Goal: Task Accomplishment & Management: Use online tool/utility

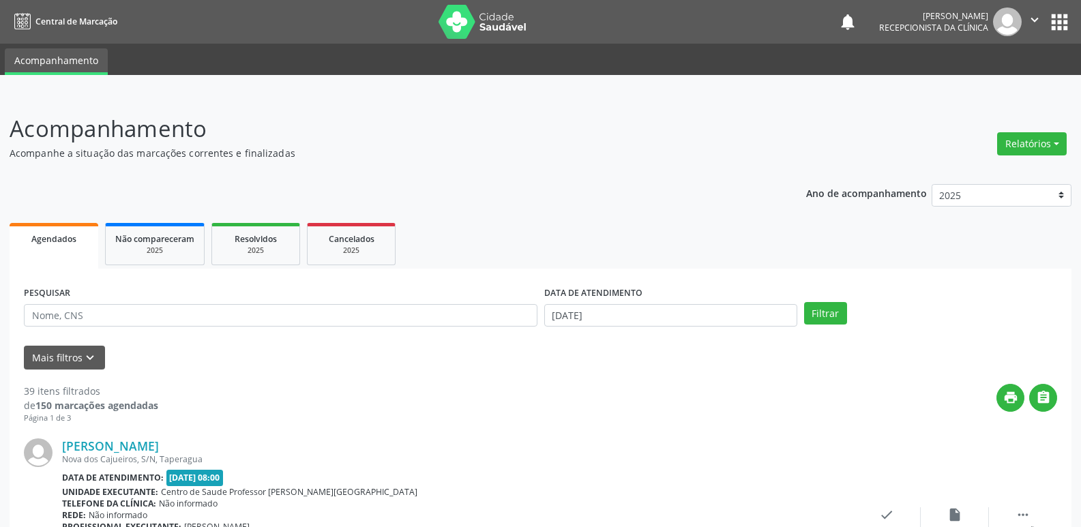
scroll to position [409, 0]
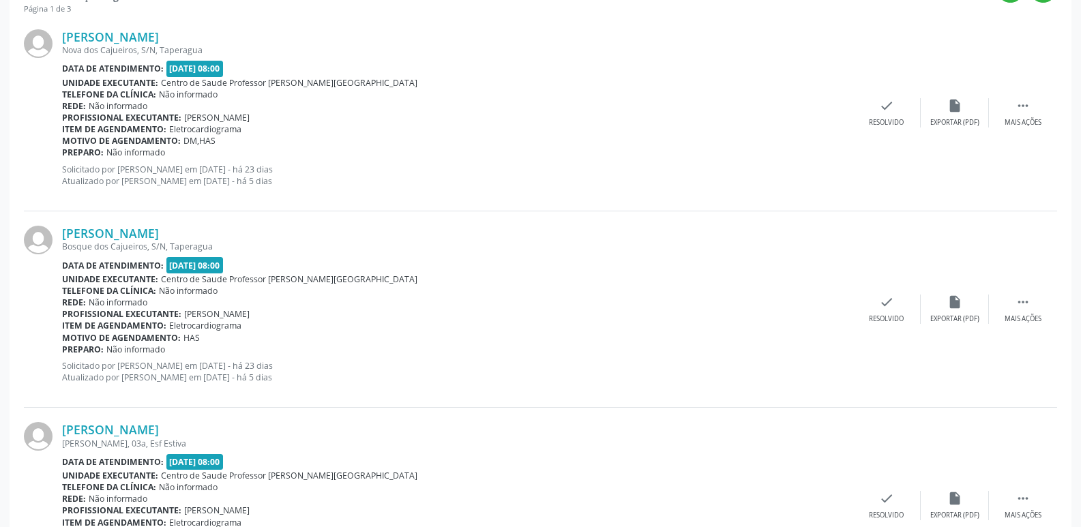
click at [716, 156] on div "Preparo: Não informado" at bounding box center [457, 153] width 790 height 12
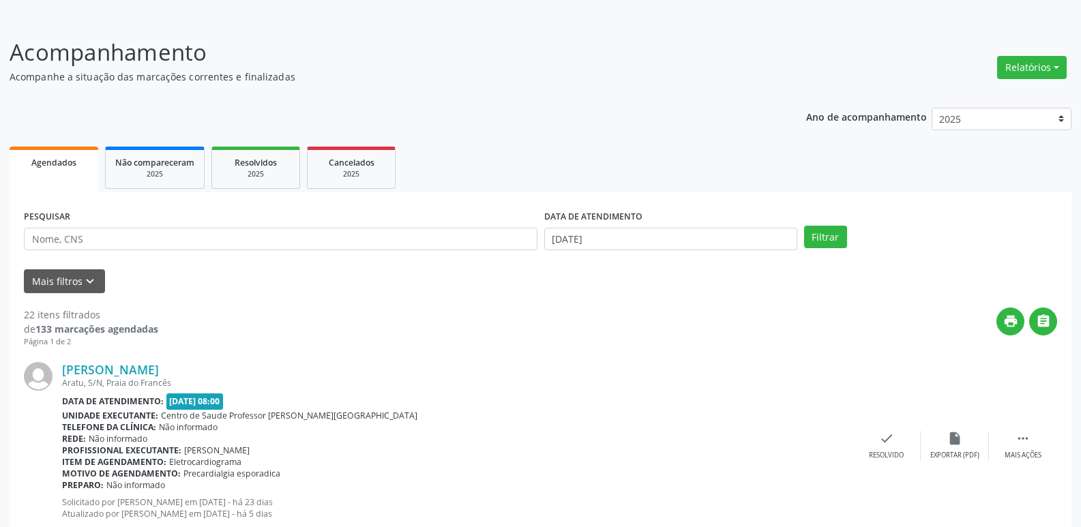
scroll to position [68, 0]
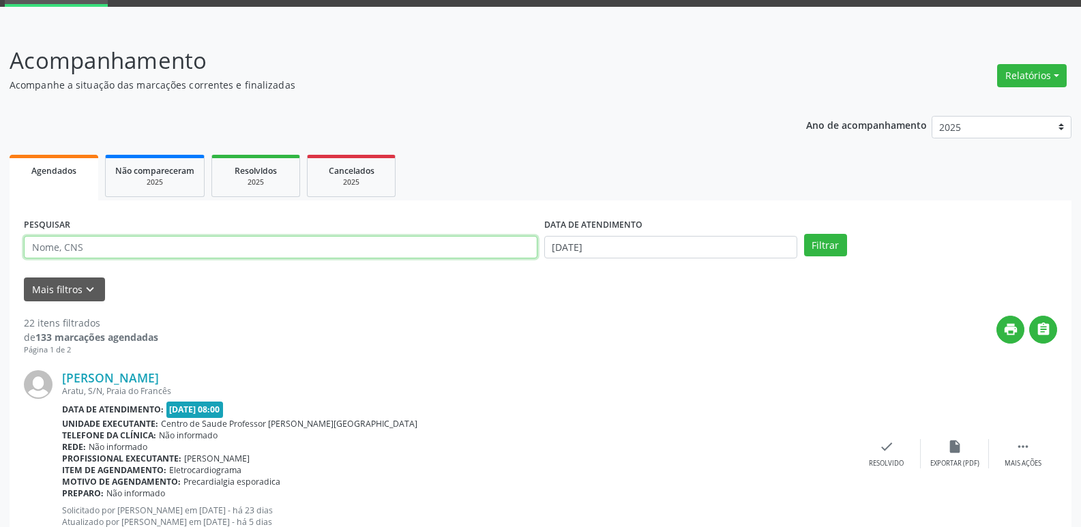
click at [68, 245] on input "text" at bounding box center [281, 247] width 514 height 23
type input "THAINARA MARIA SANTOS DE ARAUJO"
click at [546, 250] on input "[DATE]" at bounding box center [670, 247] width 253 height 23
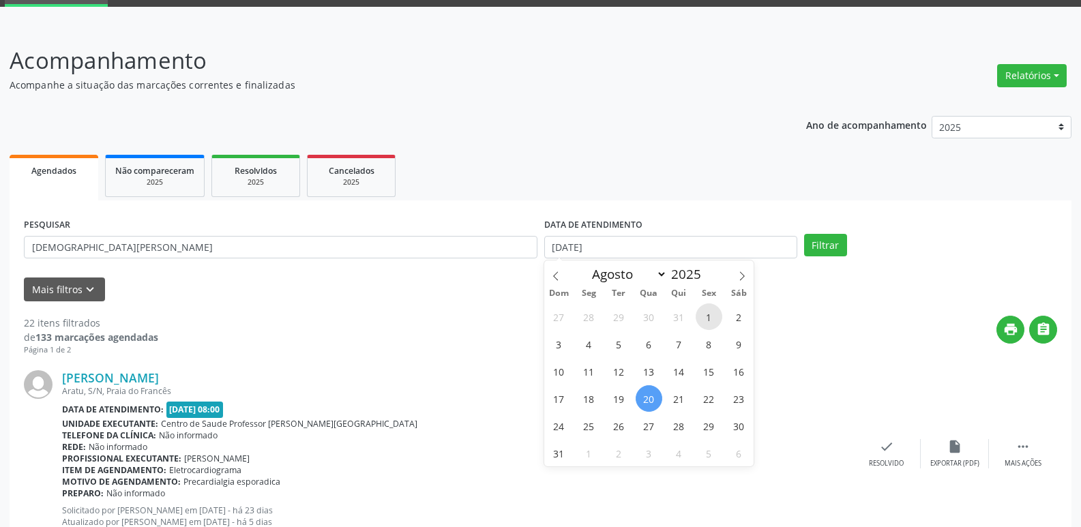
click at [707, 324] on span "1" at bounding box center [709, 316] width 27 height 27
type input "01/08/2025"
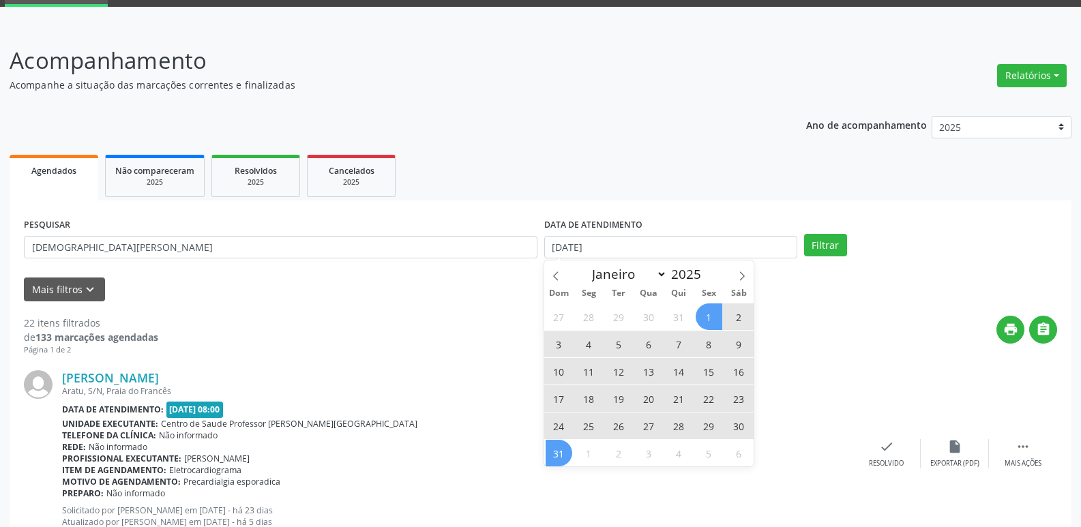
click at [563, 456] on span "31" at bounding box center [559, 453] width 27 height 27
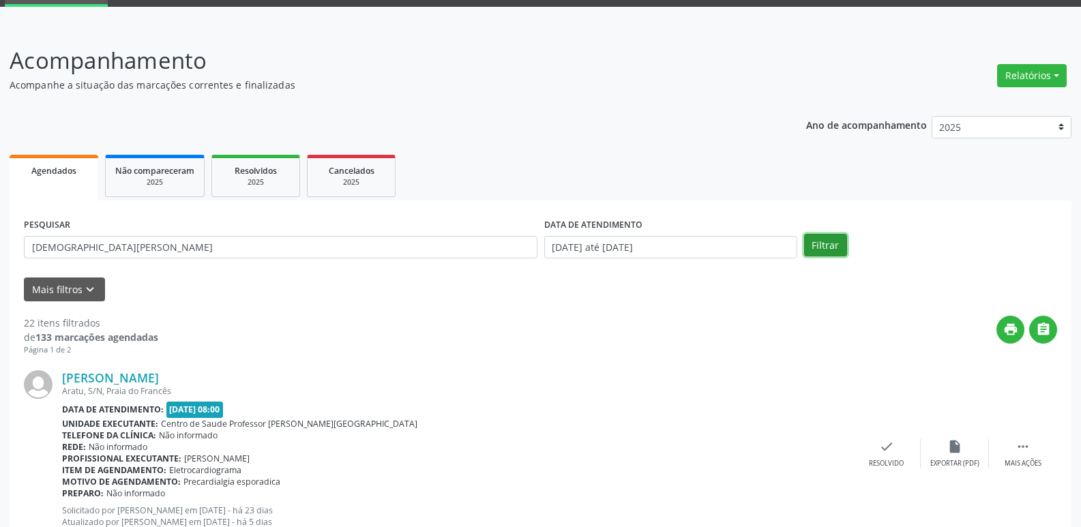
click at [831, 243] on button "Filtrar" at bounding box center [825, 245] width 43 height 23
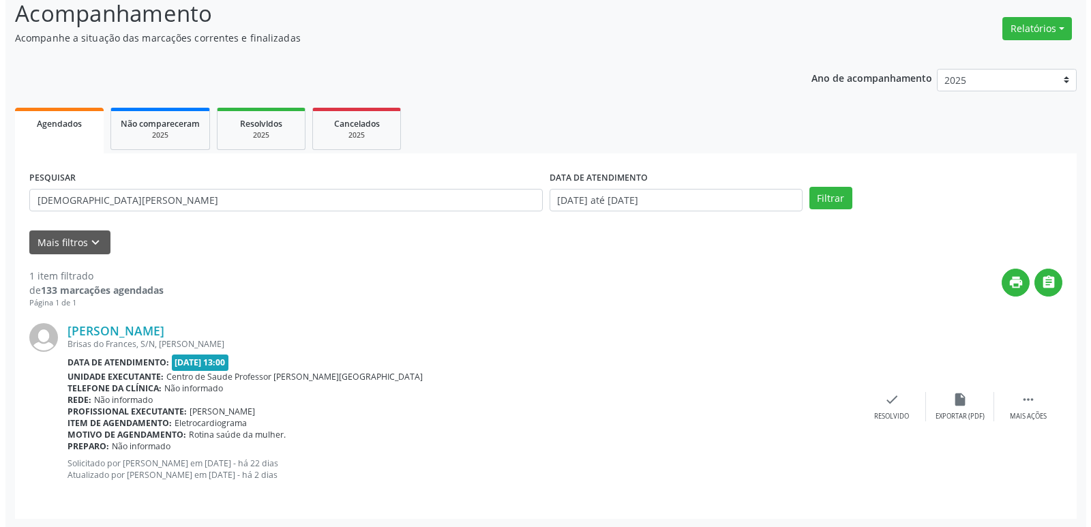
scroll to position [117, 0]
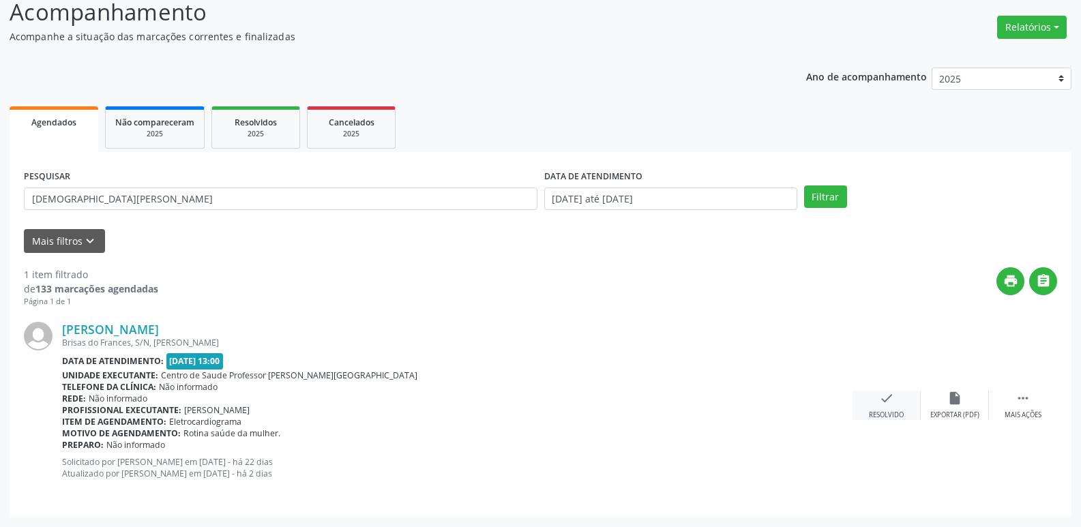
click at [884, 400] on icon "check" at bounding box center [886, 398] width 15 height 15
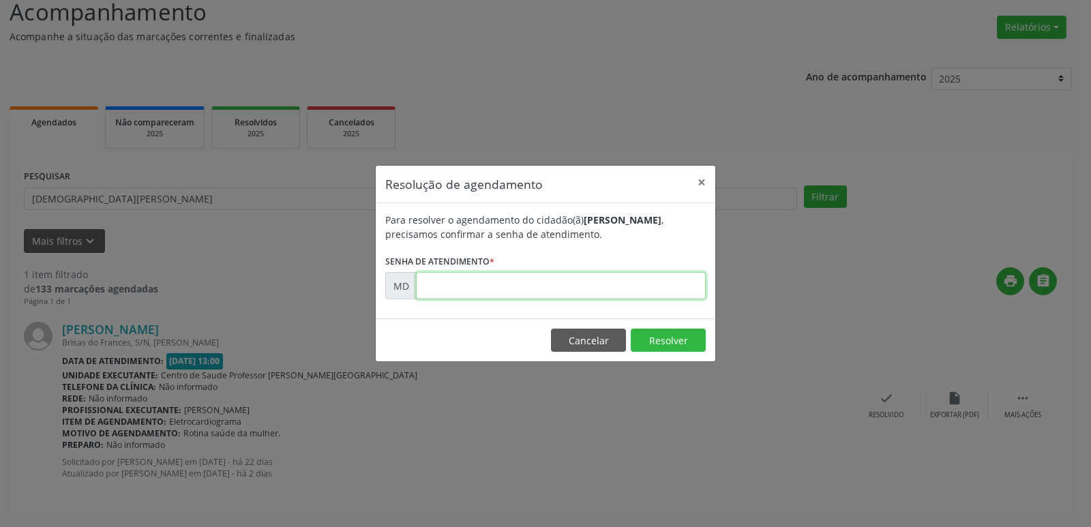
click at [437, 285] on input "text" at bounding box center [561, 285] width 290 height 27
type input "00002698"
click at [655, 344] on button "Resolver" at bounding box center [668, 340] width 75 height 23
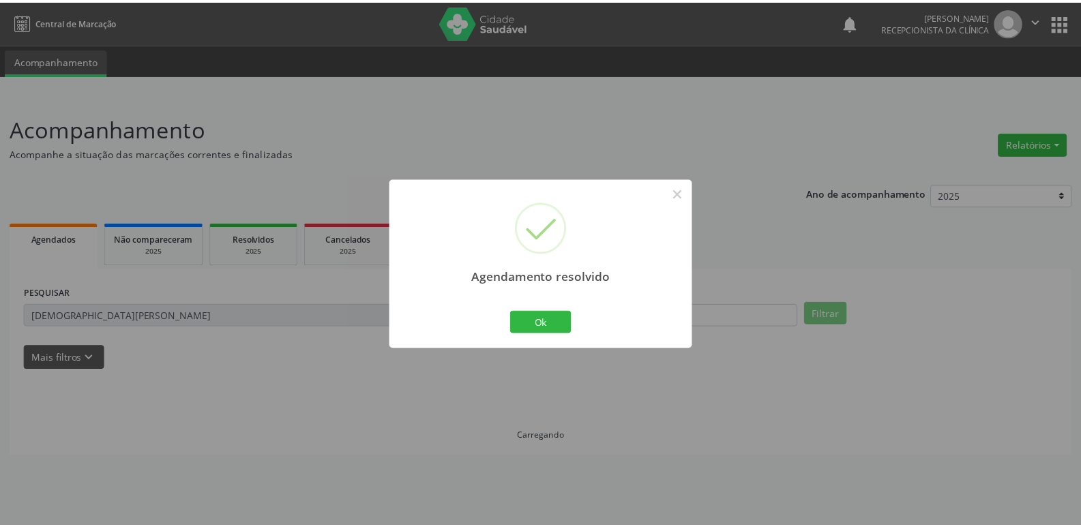
scroll to position [0, 0]
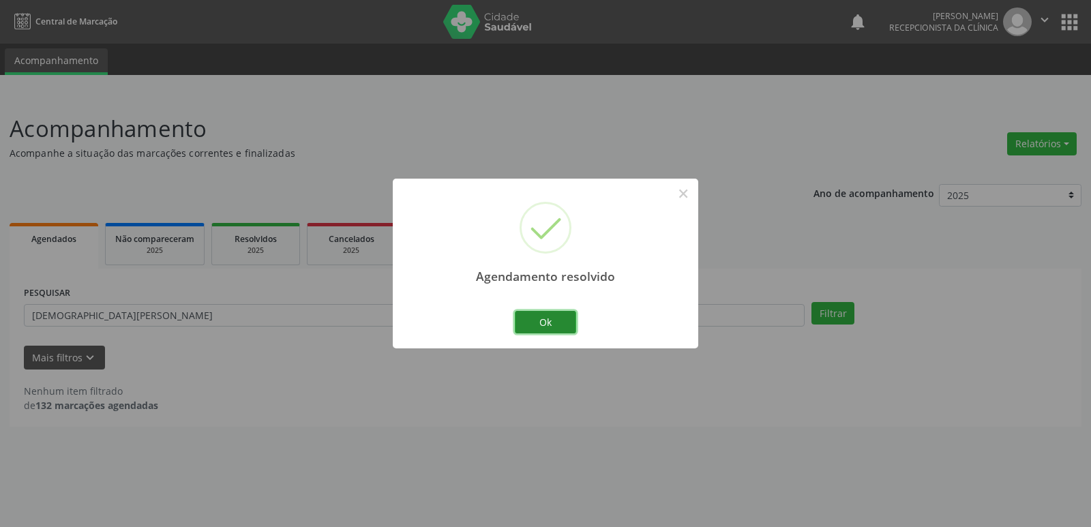
click at [546, 330] on button "Ok" at bounding box center [545, 322] width 61 height 23
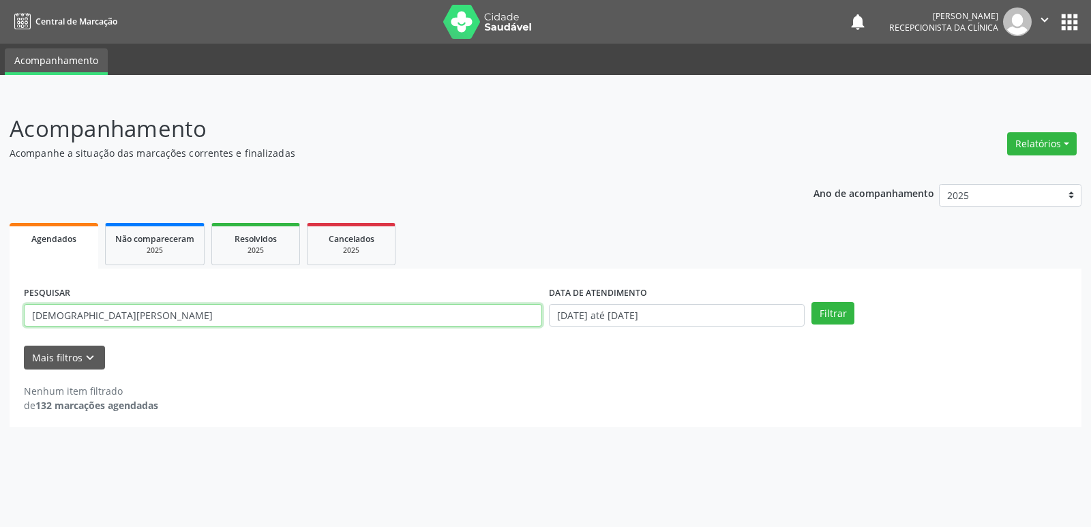
click at [213, 315] on input "THAINARA MARIA SANTOS DE ARAUJO" at bounding box center [283, 315] width 518 height 23
type input "T"
type input "TERESA CORREIA DA SILVA"
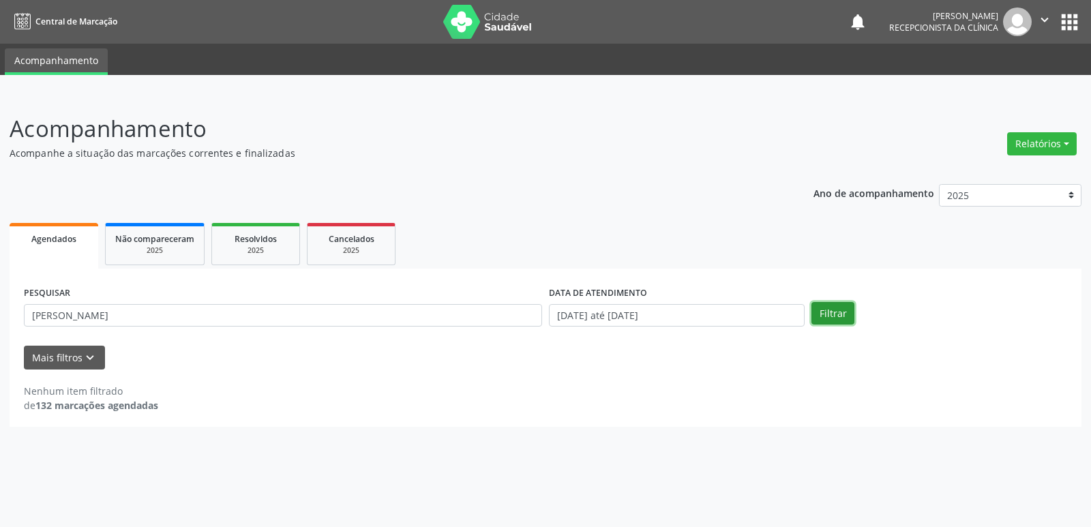
click at [821, 316] on button "Filtrar" at bounding box center [833, 313] width 43 height 23
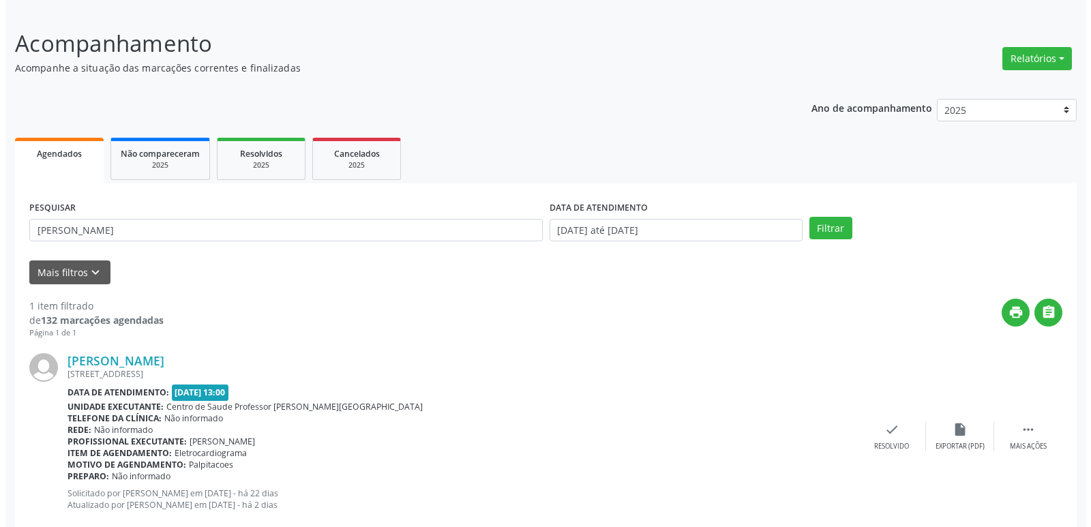
scroll to position [117, 0]
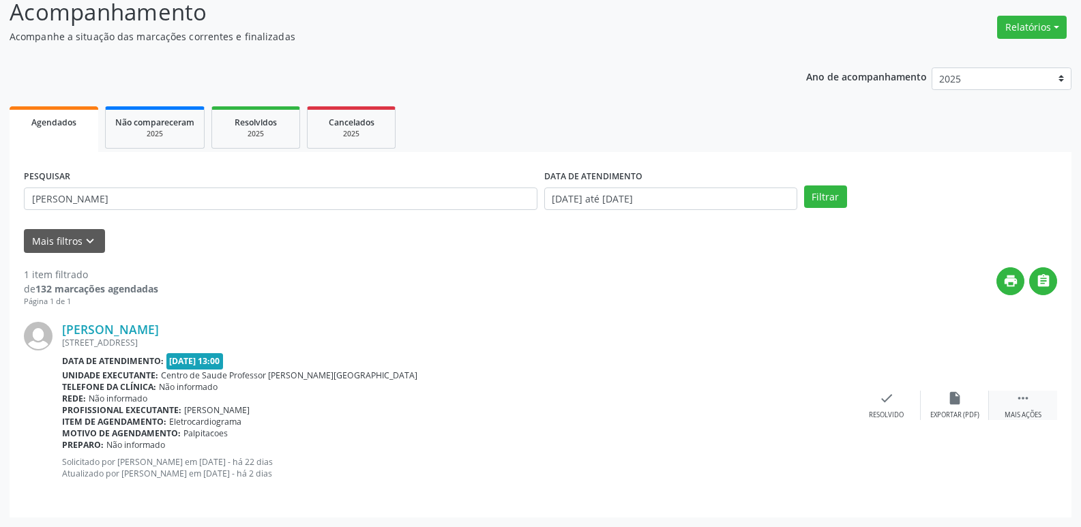
click at [1016, 396] on icon "" at bounding box center [1022, 398] width 15 height 15
click at [822, 402] on icon "print" at bounding box center [818, 398] width 15 height 15
click at [685, 406] on div "check Resolvido" at bounding box center [682, 405] width 68 height 29
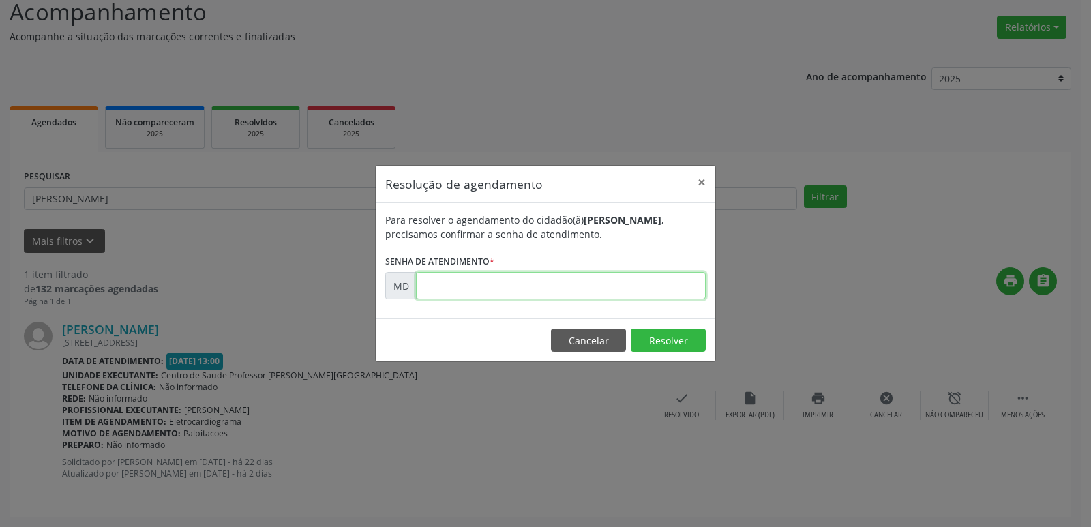
click at [433, 281] on input "text" at bounding box center [561, 285] width 290 height 27
paste input "00002599"
type input "00002599"
click at [666, 338] on button "Resolver" at bounding box center [668, 340] width 75 height 23
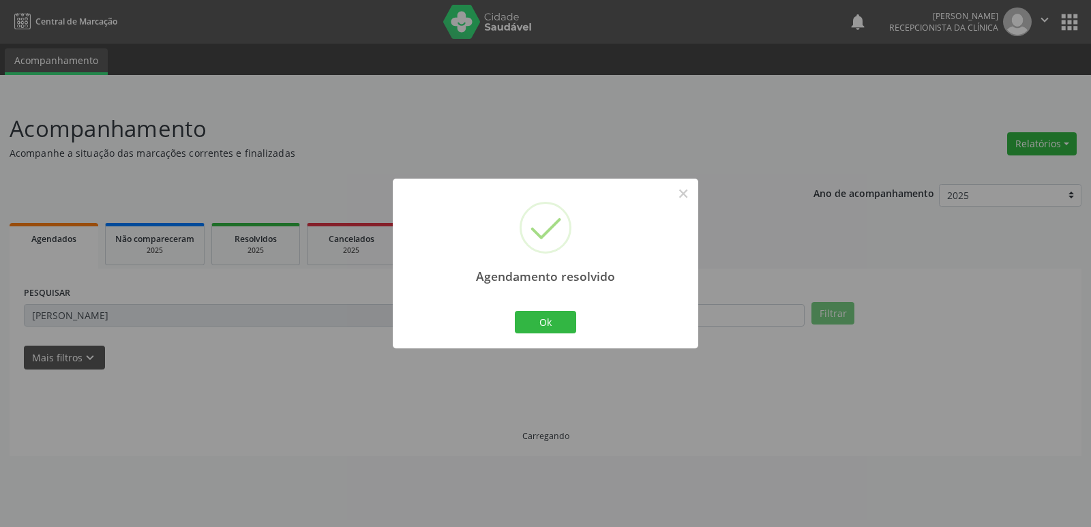
scroll to position [0, 0]
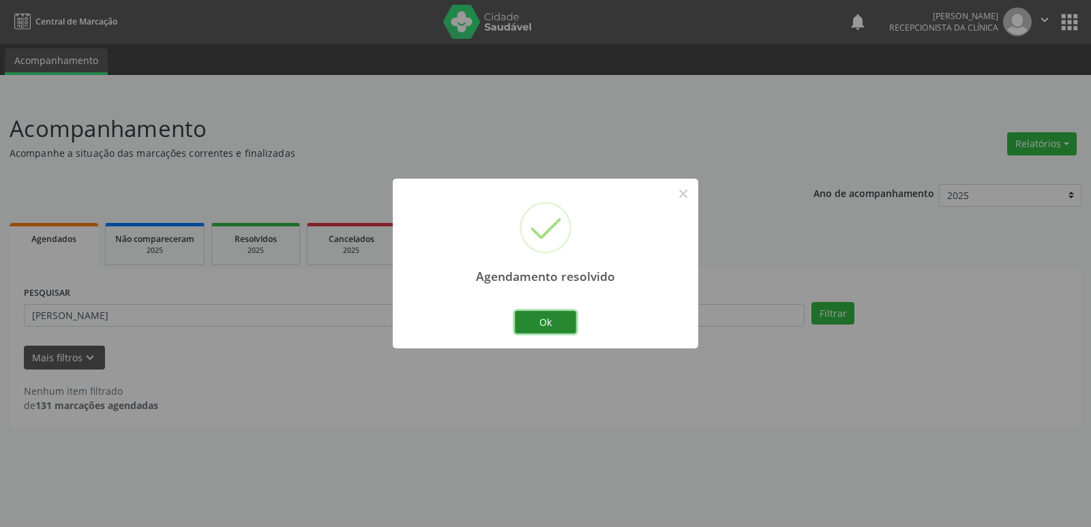
click at [545, 318] on button "Ok" at bounding box center [545, 322] width 61 height 23
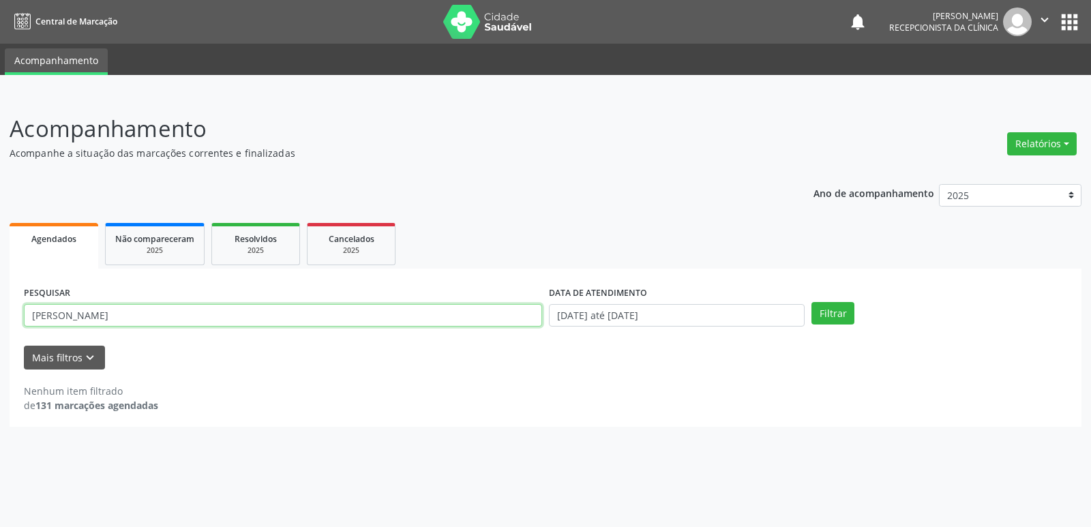
click at [179, 323] on input "TERESA CORREIA DA SILVA" at bounding box center [283, 315] width 518 height 23
type input "T"
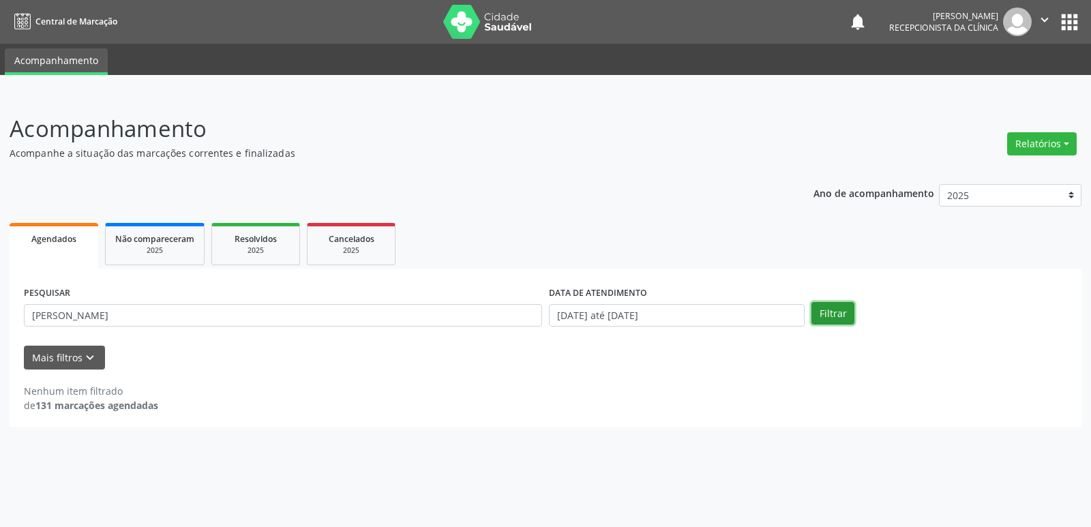
click at [839, 310] on button "Filtrar" at bounding box center [833, 313] width 43 height 23
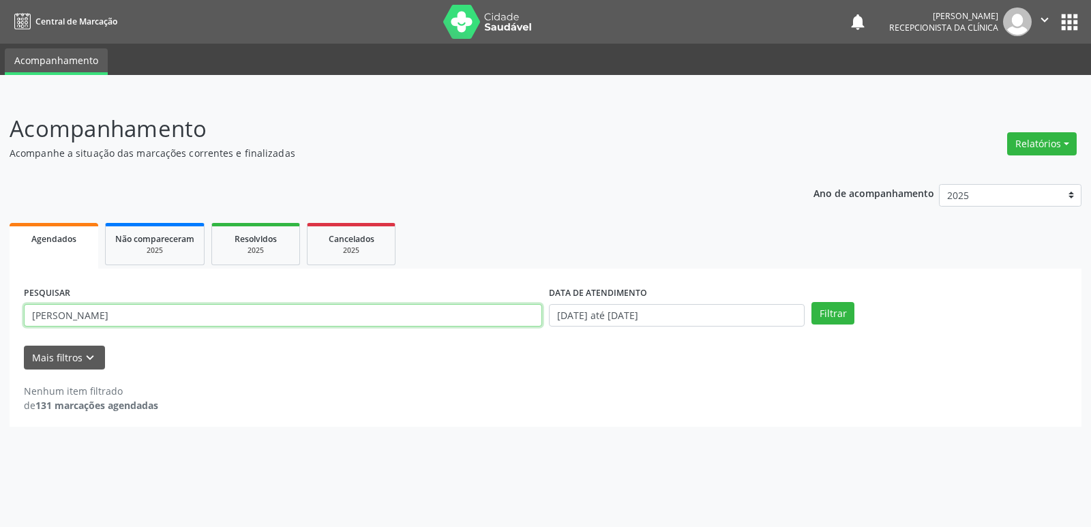
click at [193, 314] on input "MARIA CLAUDIA SIMAO DA SILVA" at bounding box center [283, 315] width 518 height 23
type input "M"
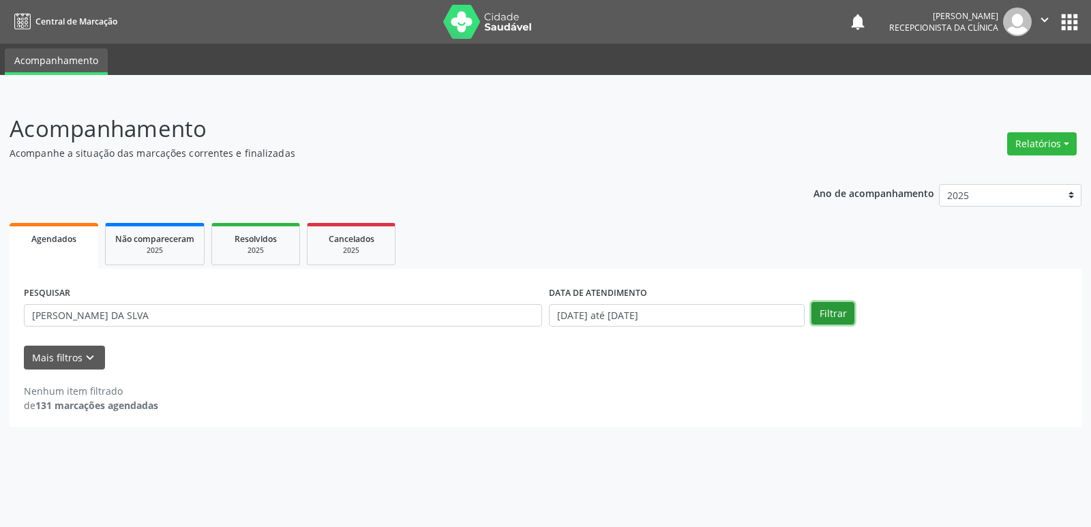
click at [832, 313] on button "Filtrar" at bounding box center [833, 313] width 43 height 23
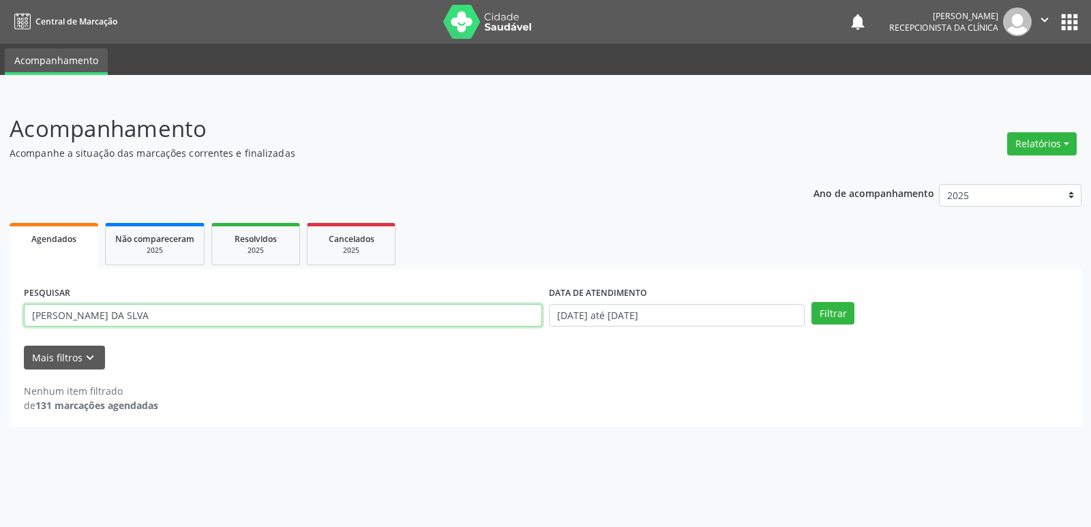
click at [176, 310] on input "JOSE SEVERINO DA SLVA" at bounding box center [283, 315] width 518 height 23
type input "J"
type input "MARIA JOSE COSTA MOTA"
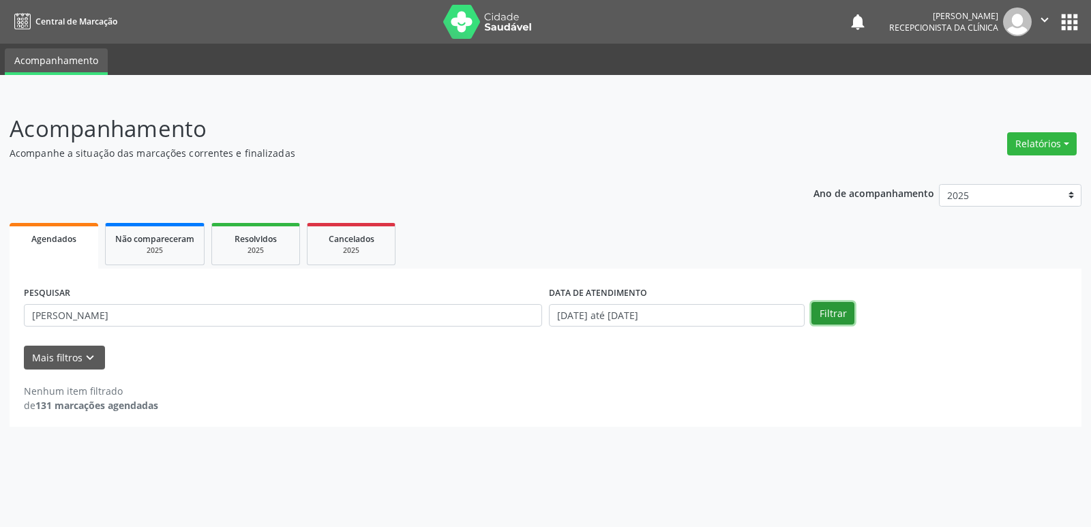
click at [818, 316] on button "Filtrar" at bounding box center [833, 313] width 43 height 23
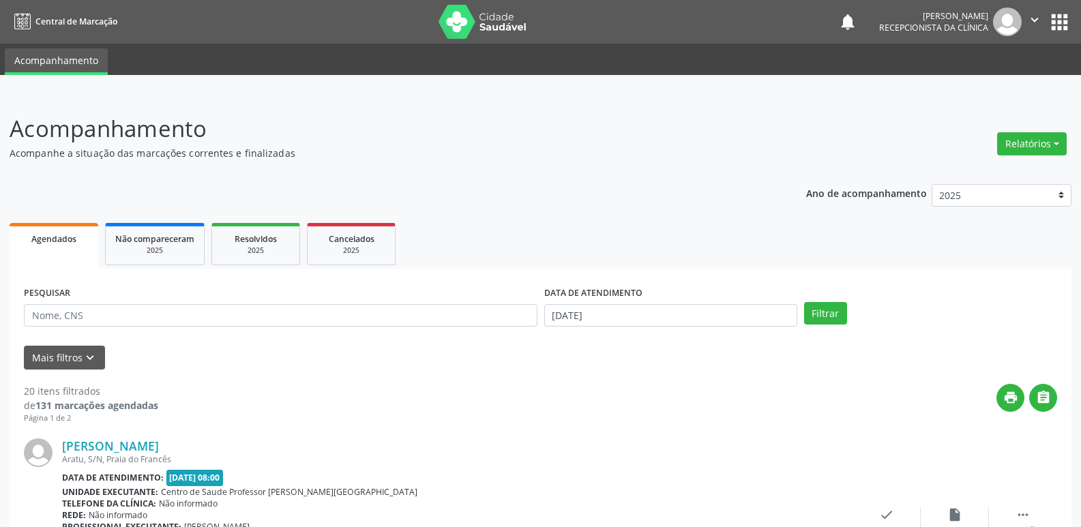
click at [1033, 15] on icon "" at bounding box center [1034, 19] width 15 height 15
click at [846, 137] on header "Acompanhamento Acompanhe a situação das marcações correntes e finalizadas Relat…" at bounding box center [541, 136] width 1062 height 48
